Goal: Find specific page/section: Find specific page/section

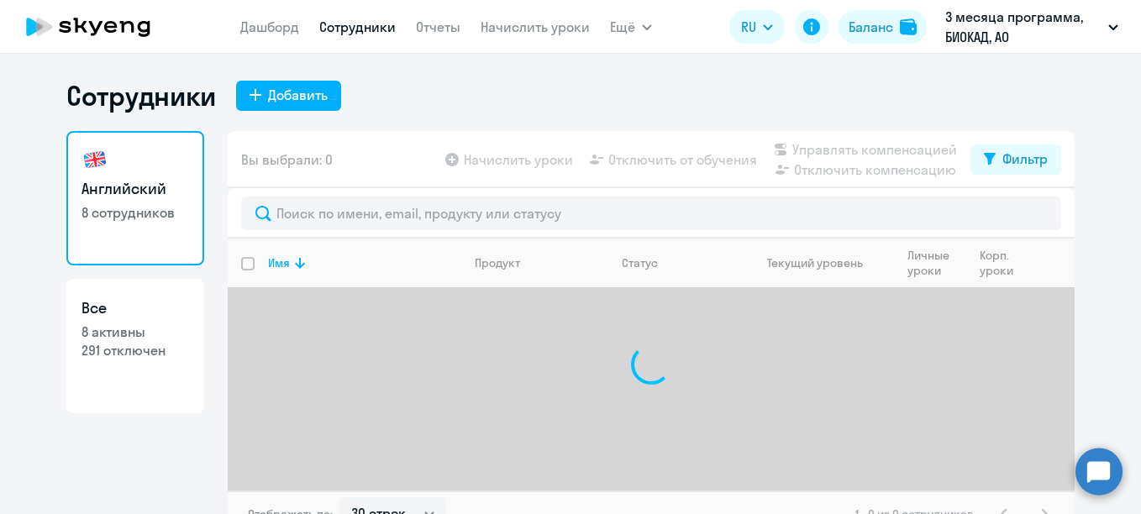
select select "30"
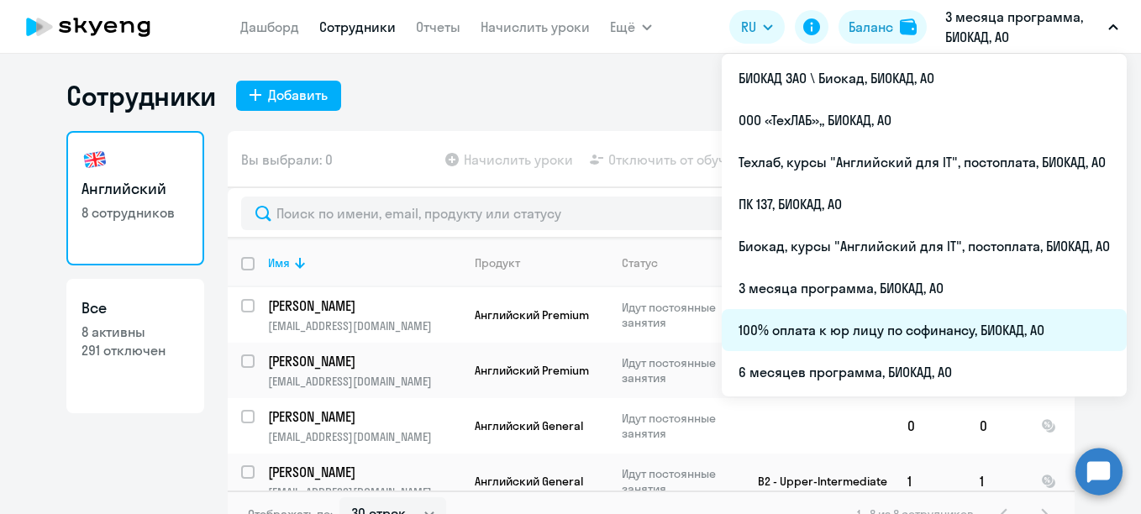
click at [838, 337] on li "100% оплата к юр лицу по софинансу, БИОКАД, АО" at bounding box center [923, 330] width 405 height 42
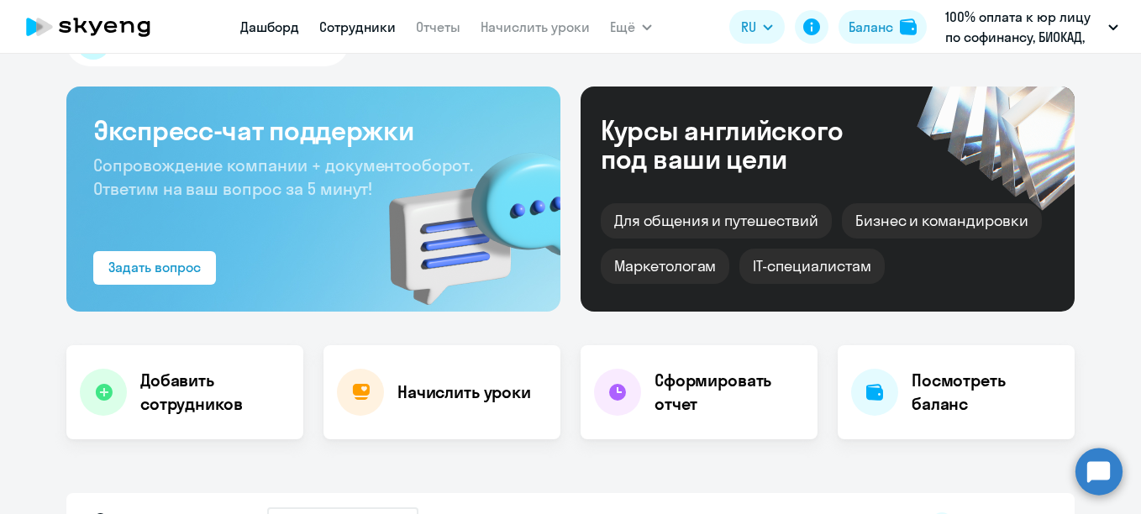
scroll to position [84, 0]
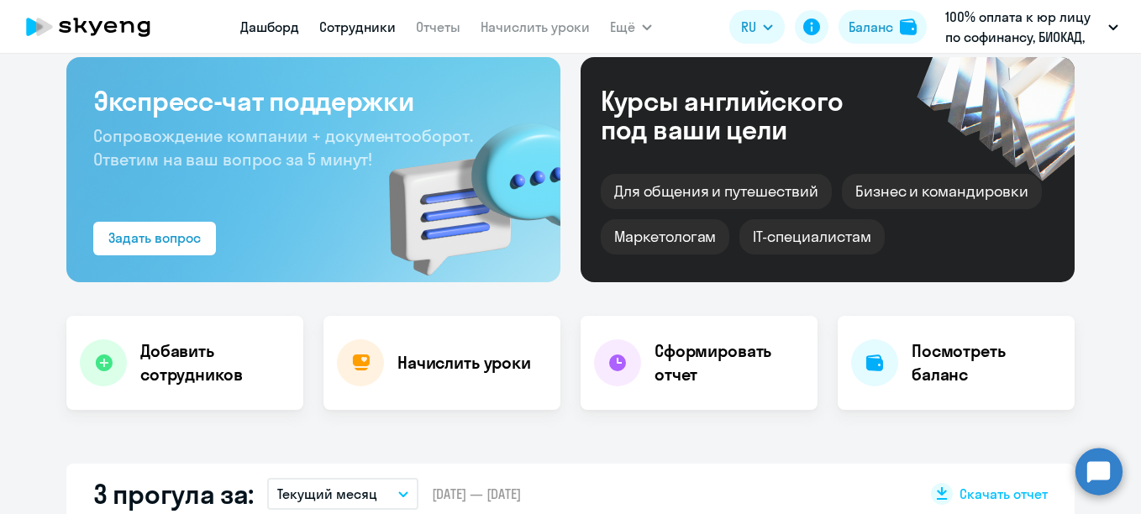
click at [380, 24] on link "Сотрудники" at bounding box center [357, 26] width 76 height 17
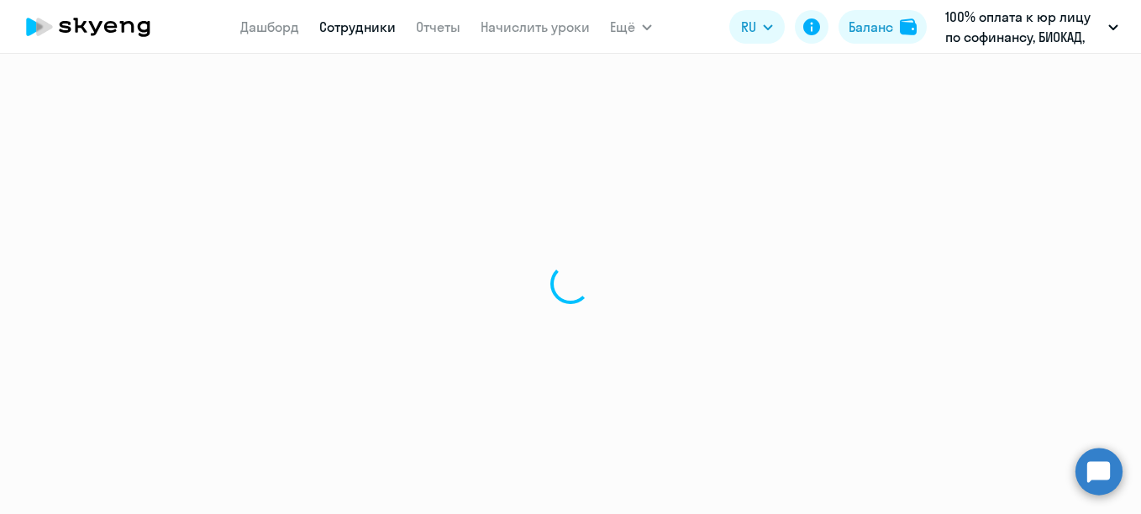
select select "30"
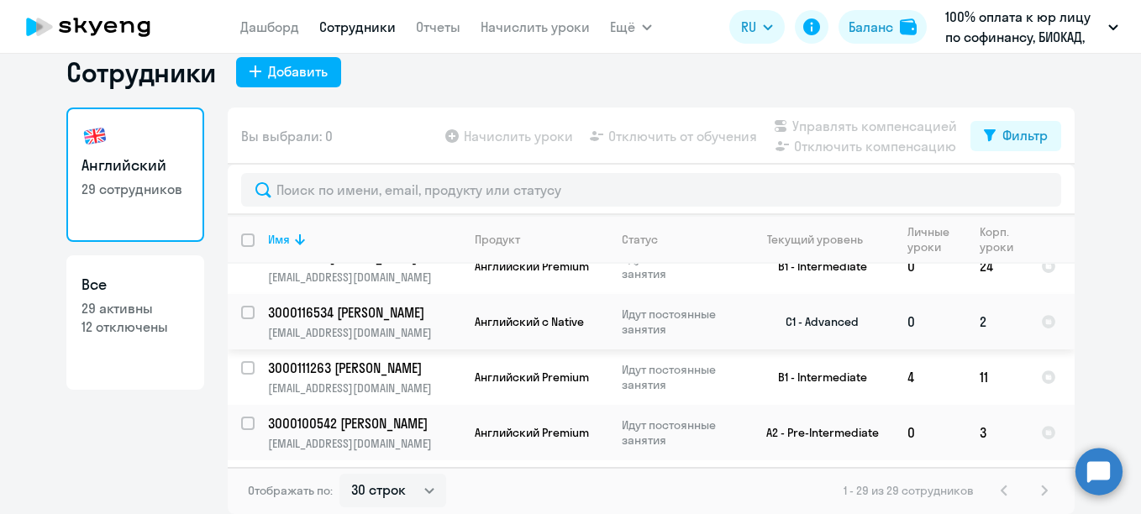
scroll to position [1344, 0]
